Goal: Find specific page/section: Find specific page/section

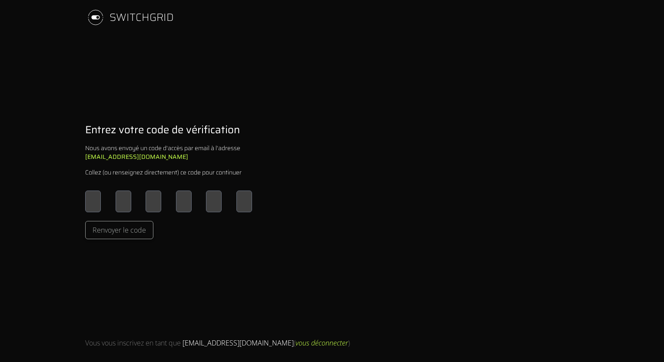
type input "*"
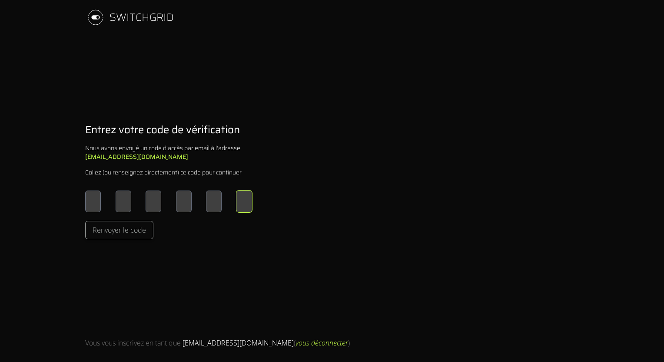
type input "*"
